Goal: Communication & Community: Participate in discussion

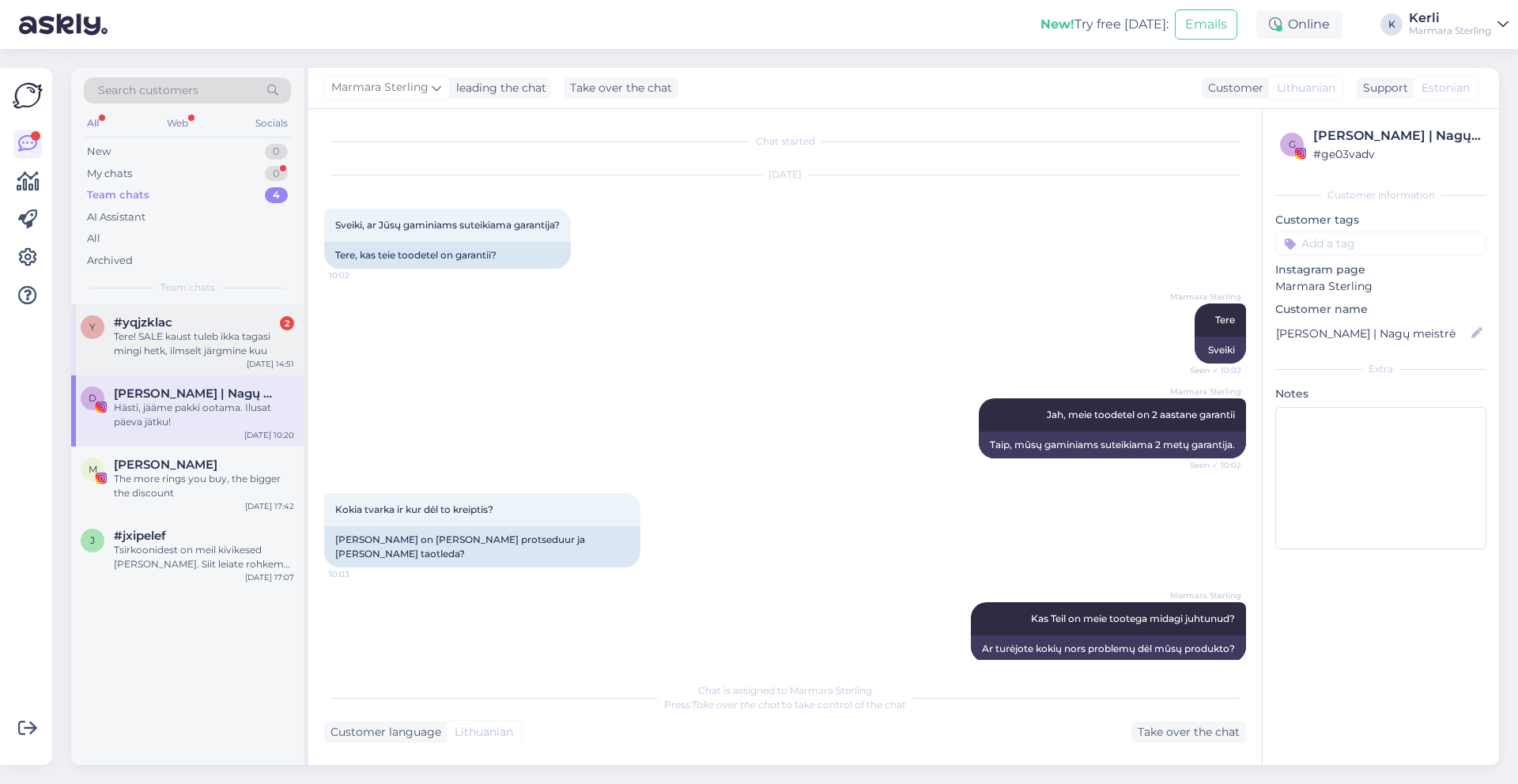
scroll to position [1864, 0]
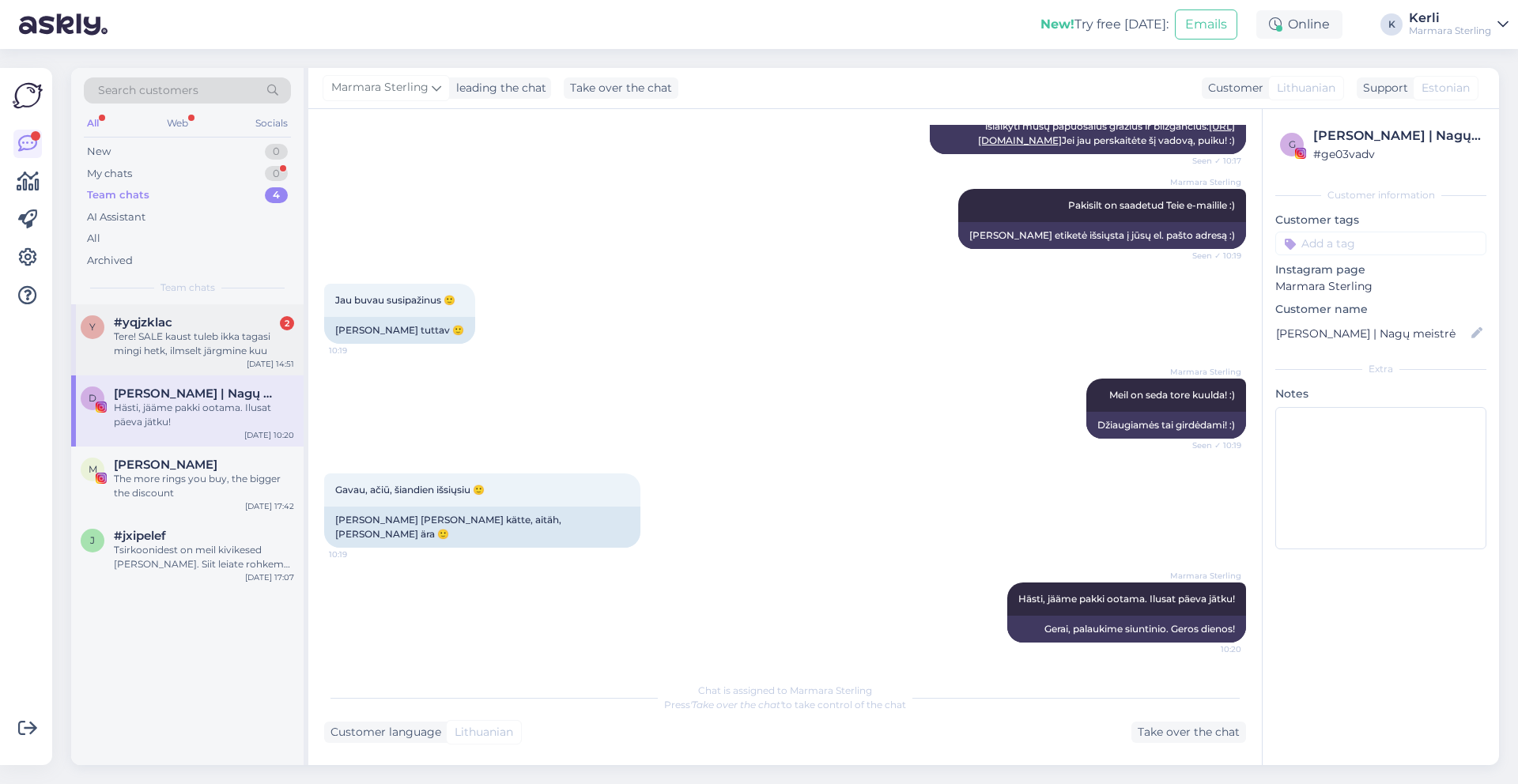
click at [199, 323] on div "#yqjzklac 2" at bounding box center [204, 322] width 180 height 14
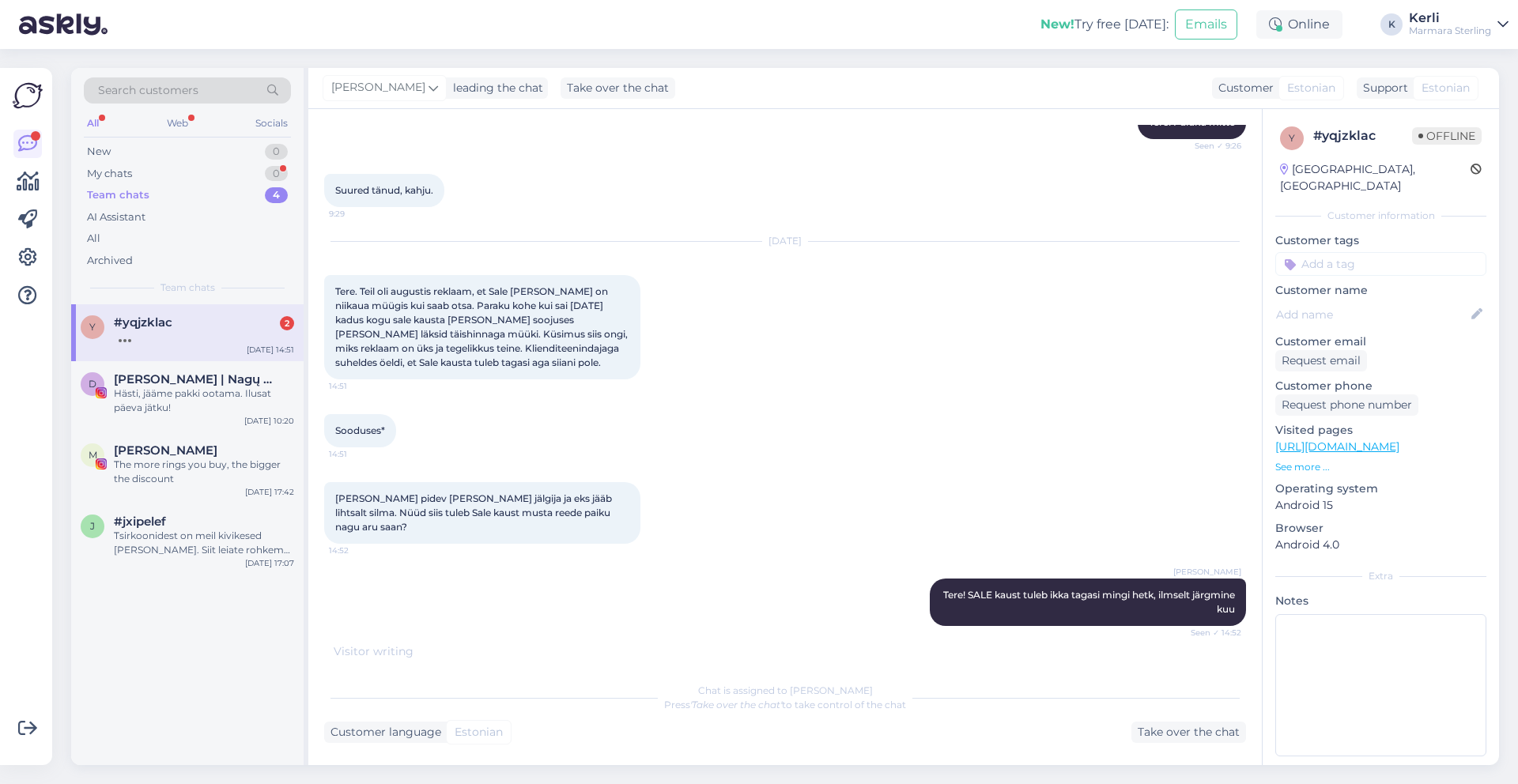
scroll to position [2677, 0]
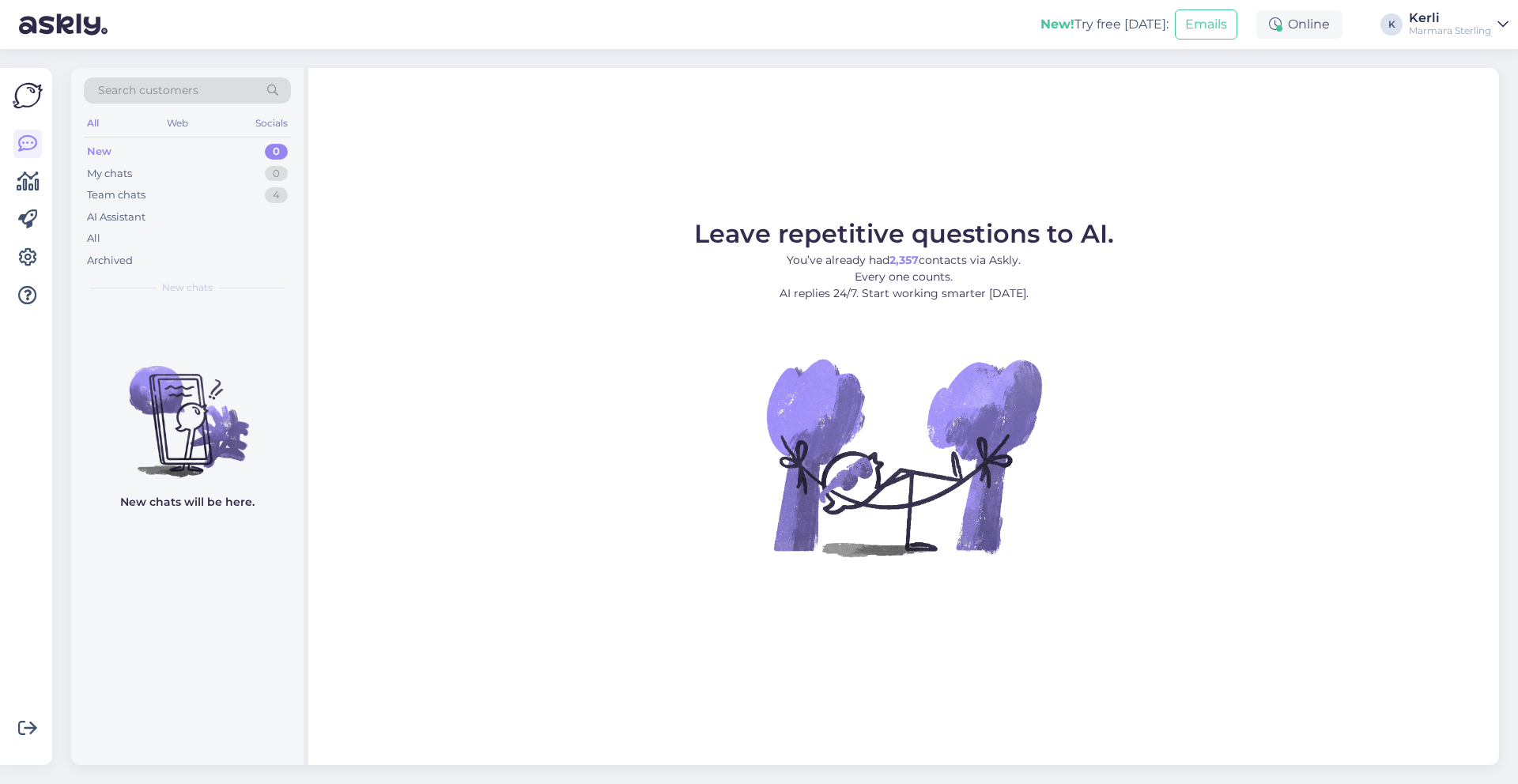
click at [123, 146] on div "New 0" at bounding box center [187, 152] width 207 height 22
click at [158, 203] on div "Team chats 4" at bounding box center [187, 195] width 207 height 22
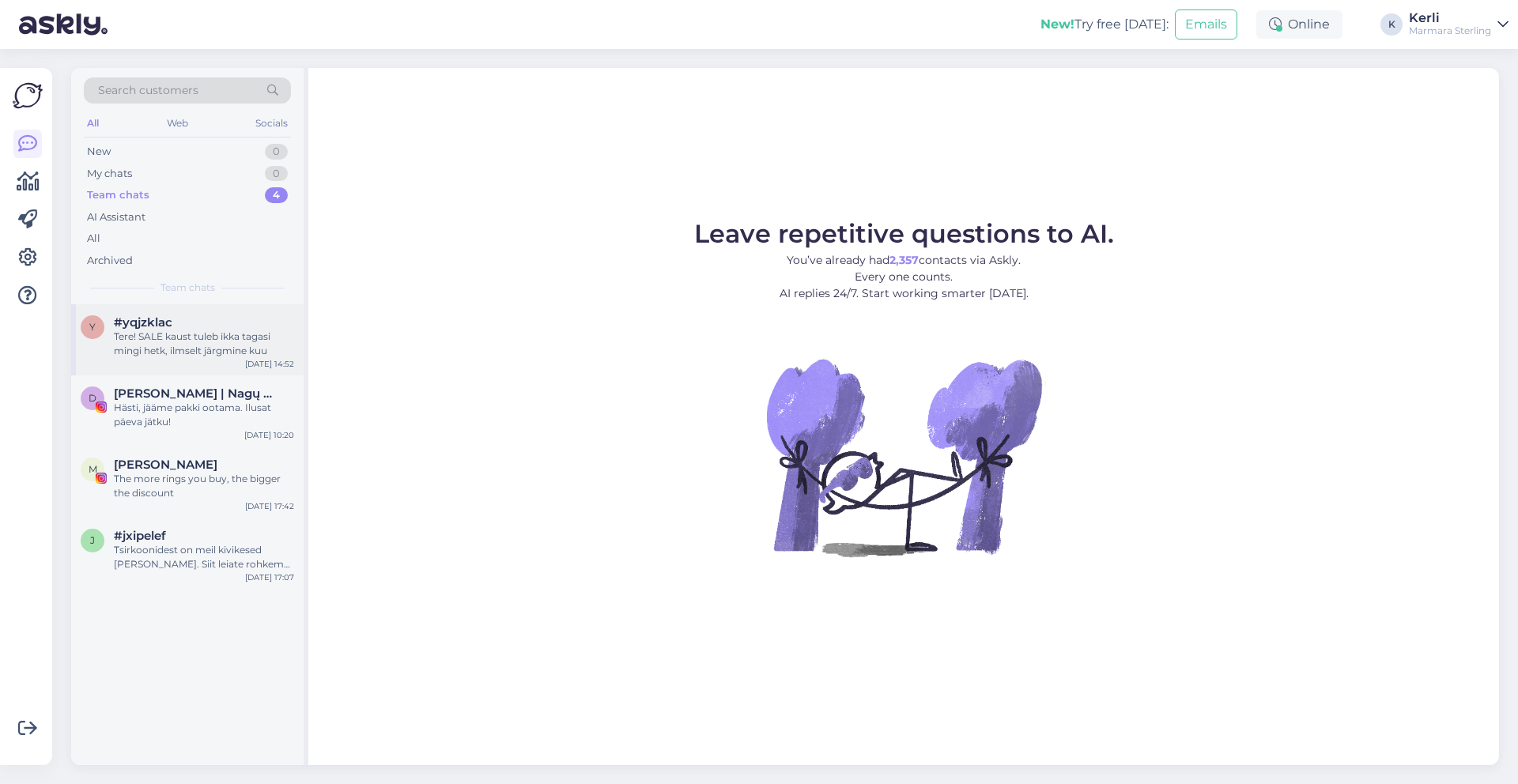
click at [207, 350] on div "Tere! SALE kaust tuleb ikka tagasi mingi hetk, ilmselt järgmine kuu" at bounding box center [204, 344] width 180 height 29
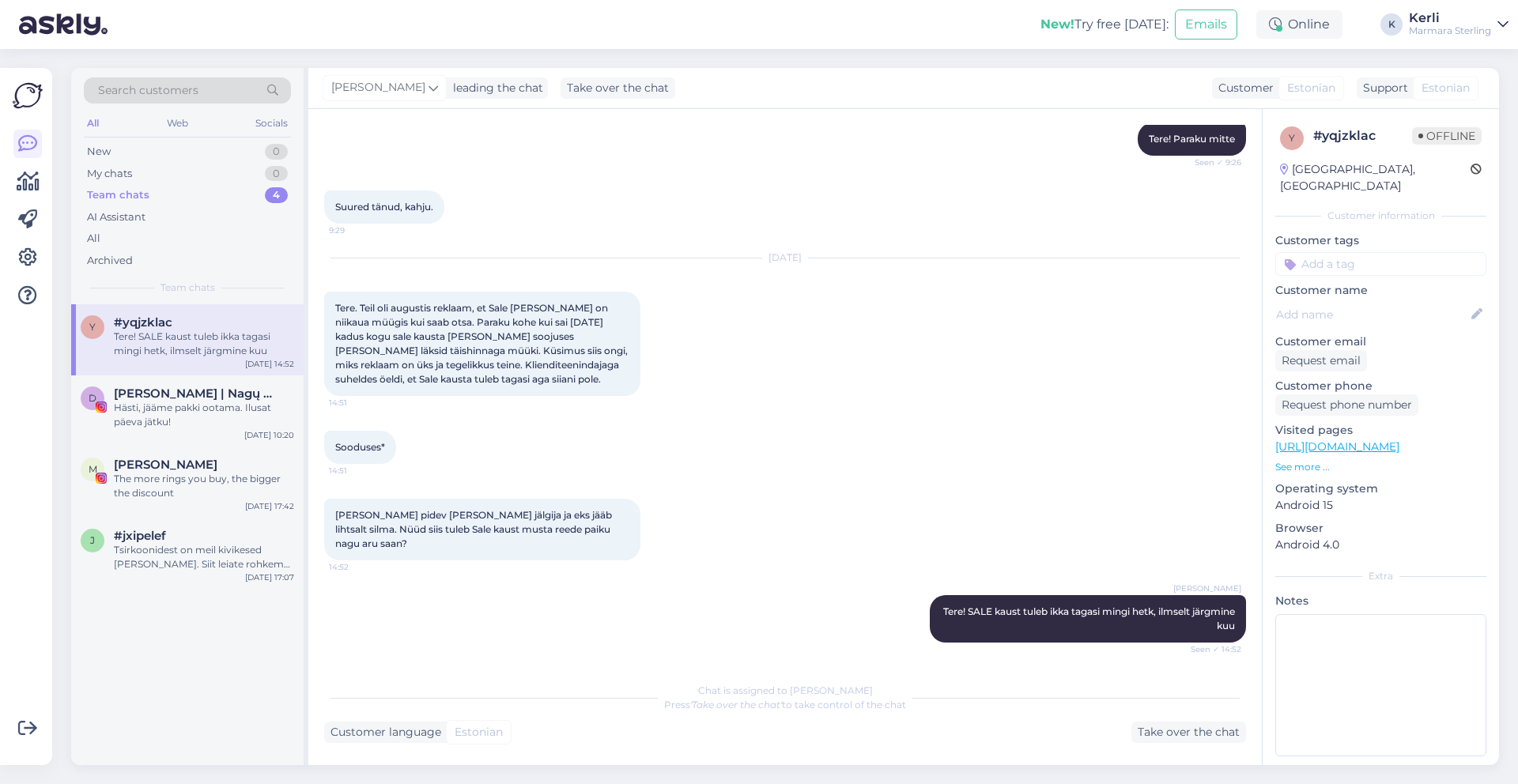
scroll to position [2743, 0]
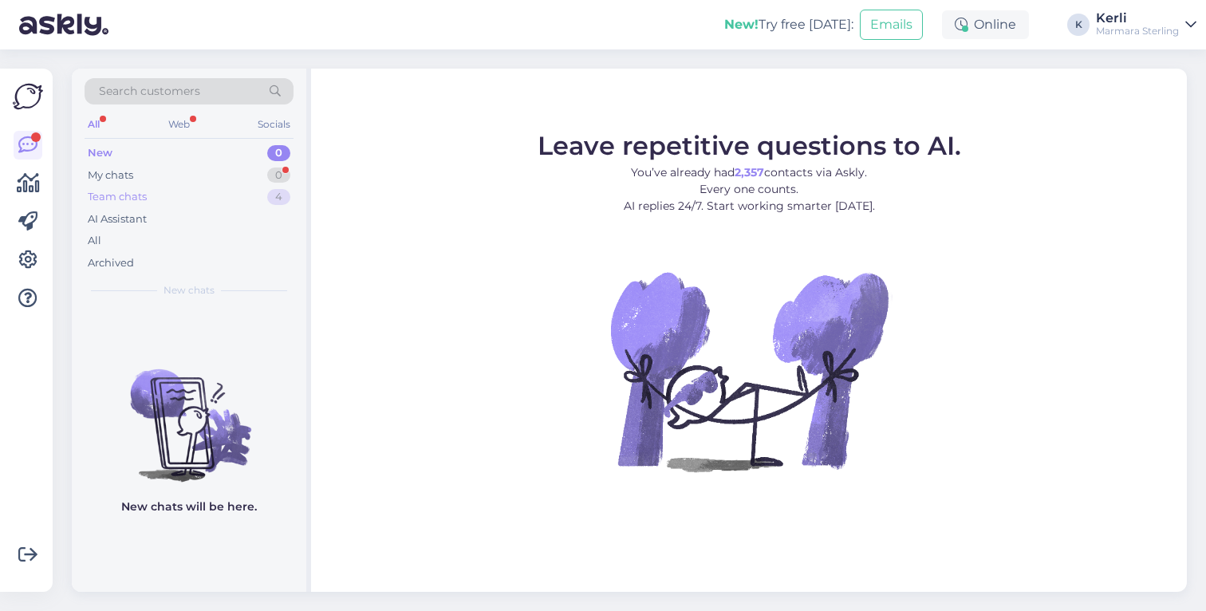
click at [173, 187] on div "Team chats 4" at bounding box center [189, 197] width 209 height 22
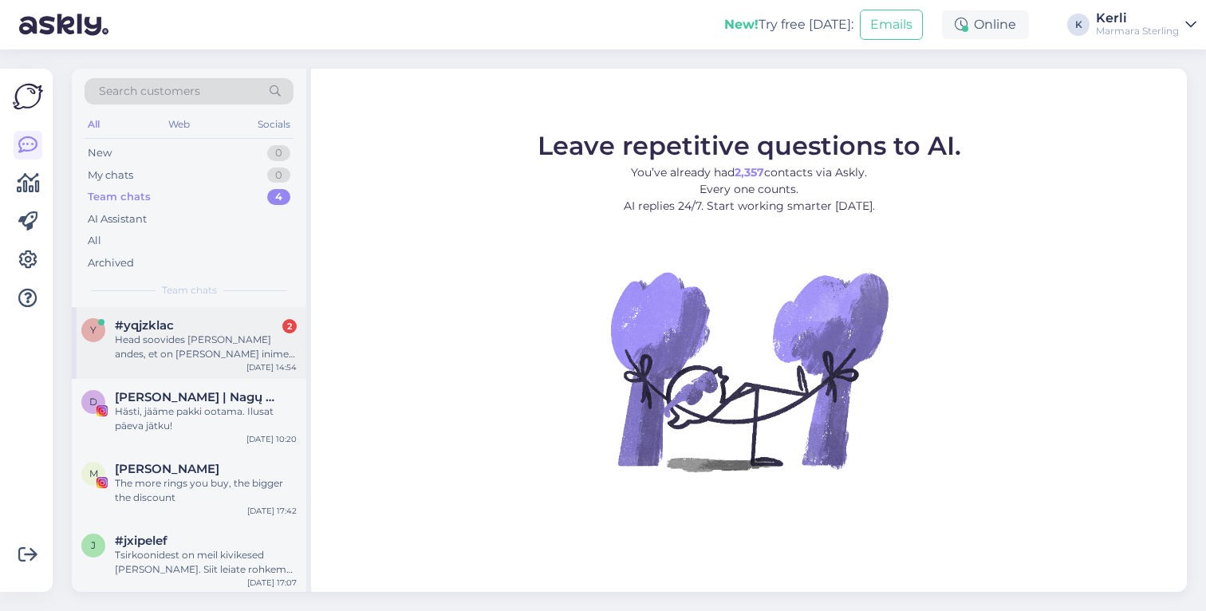
click at [191, 358] on div "Head soovides [PERSON_NAME] andes, et on [PERSON_NAME] inimesi kes tõesti jälgi…" at bounding box center [206, 347] width 182 height 29
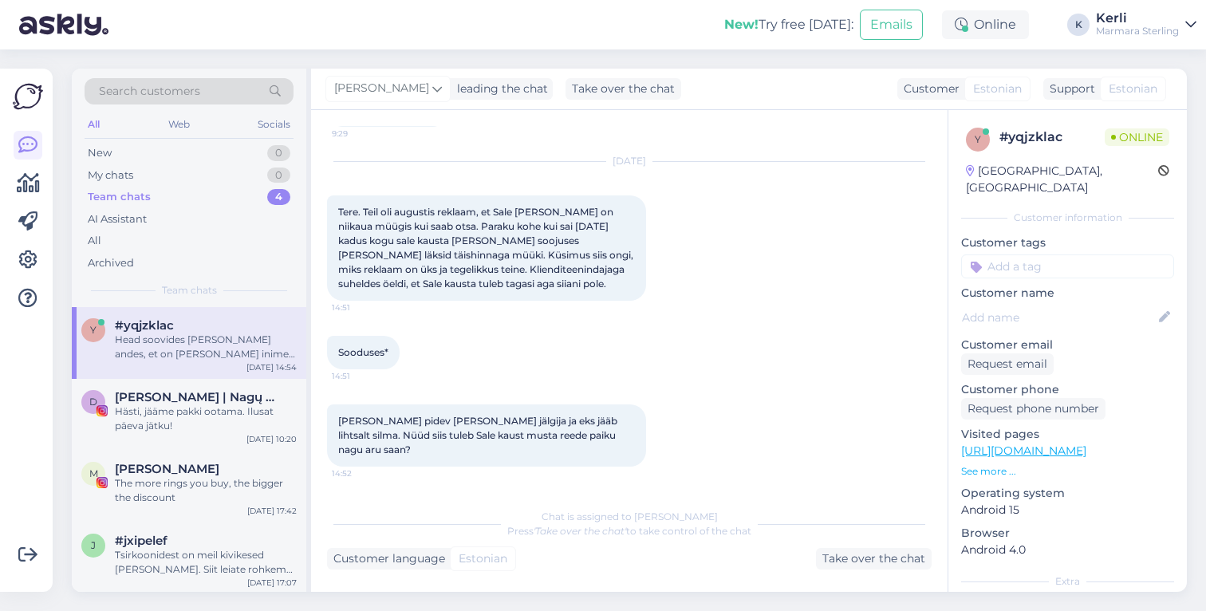
scroll to position [3030, 0]
